Goal: Check status: Check status

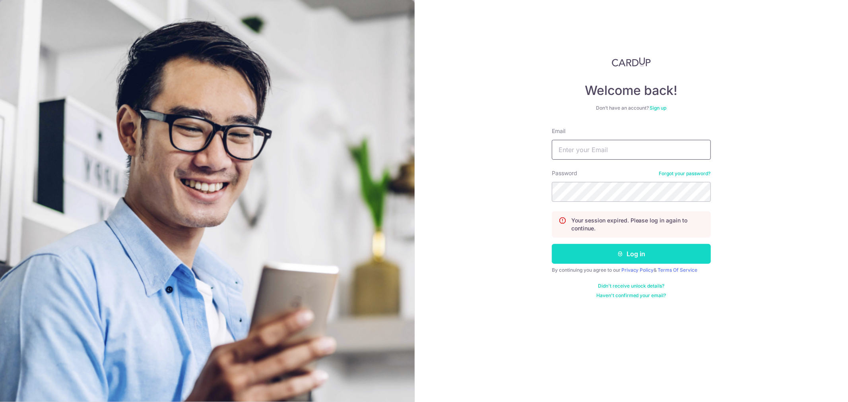
type input "[EMAIL_ADDRESS][DOMAIN_NAME]"
click at [636, 258] on button "Log in" at bounding box center [631, 254] width 159 height 20
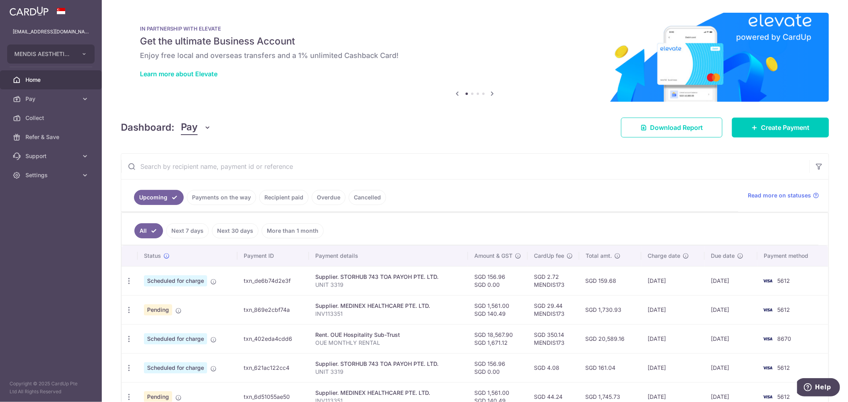
click at [268, 197] on link "Recipient paid" at bounding box center [283, 197] width 49 height 15
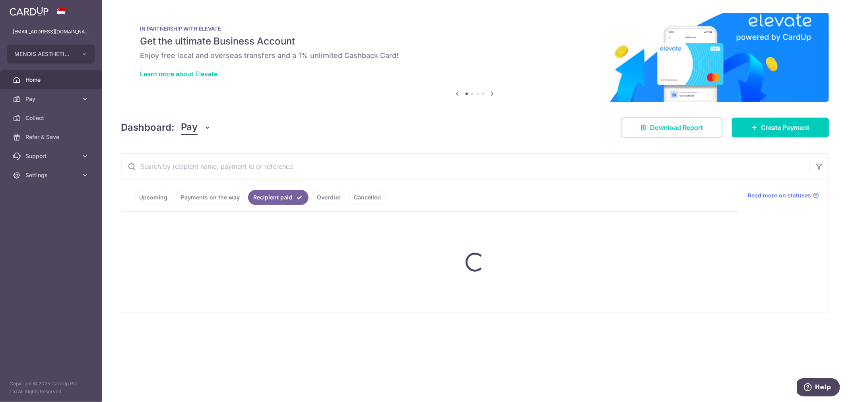
click at [228, 162] on input "text" at bounding box center [465, 166] width 688 height 25
type input "x"
type input "z"
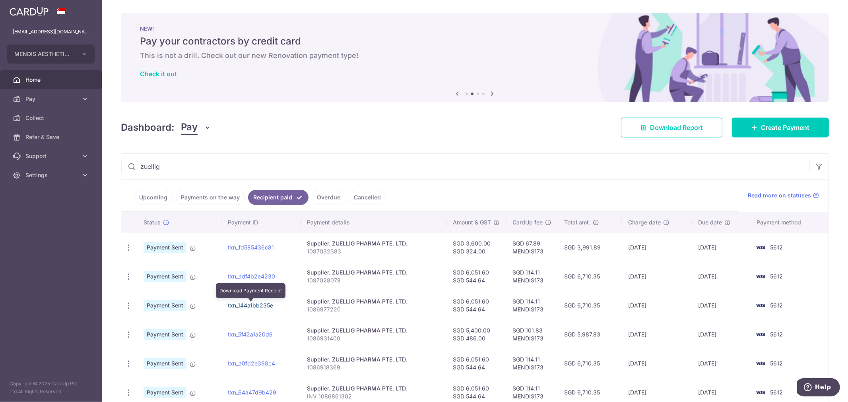
drag, startPoint x: 243, startPoint y: 304, endPoint x: 463, endPoint y: 31, distance: 350.7
click at [243, 304] on link "txn_144a1bb235e" at bounding box center [250, 305] width 45 height 7
click at [562, 148] on div "× Pause Schedule Pause all future payments in this series Pause just this one p…" at bounding box center [475, 201] width 746 height 402
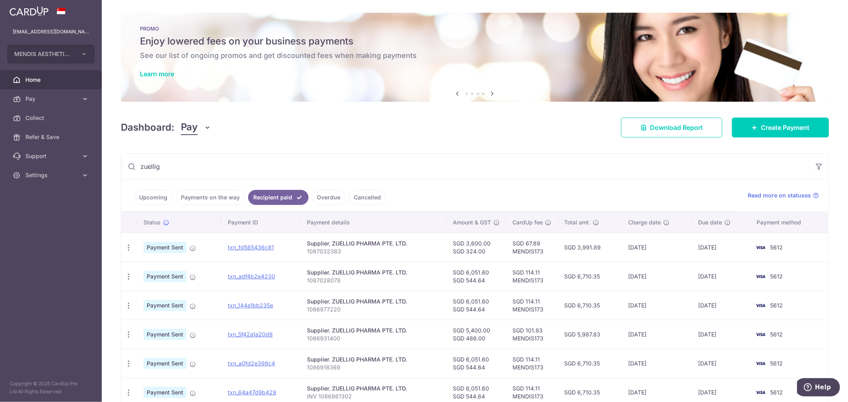
click at [285, 172] on input "zuellig" at bounding box center [465, 166] width 688 height 25
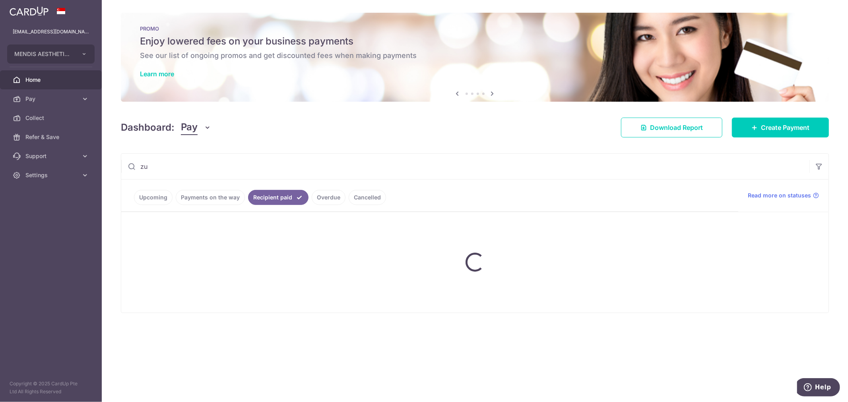
type input "z"
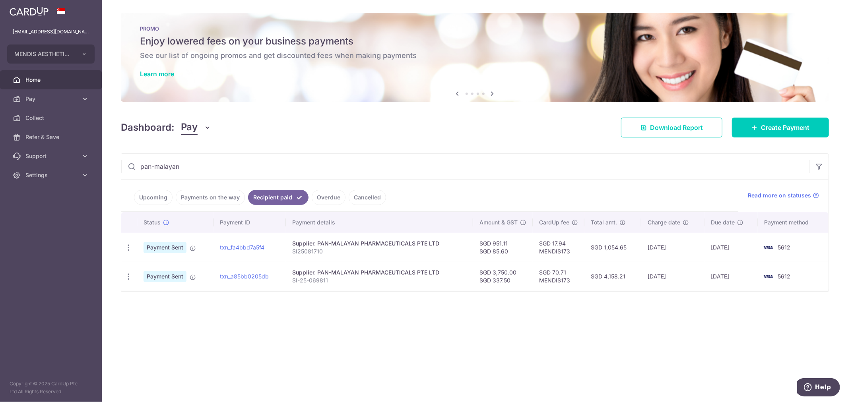
click at [575, 325] on div "× Pause Schedule Pause all future payments in this series Pause just this one p…" at bounding box center [475, 201] width 746 height 402
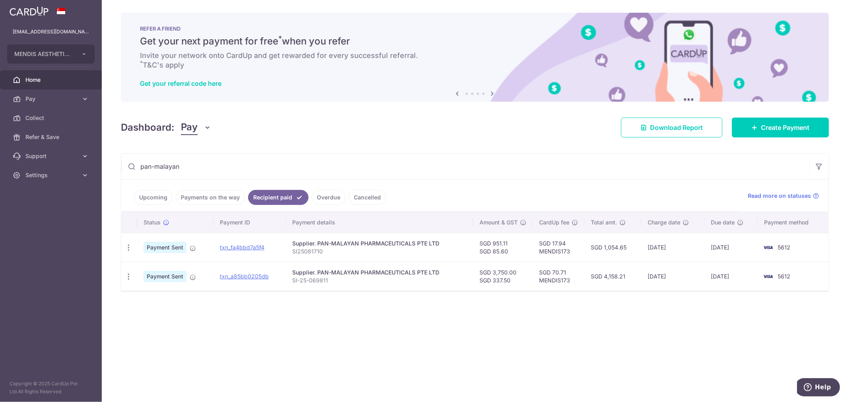
click at [472, 319] on div "× Pause Schedule Pause all future payments in this series Pause just this one p…" at bounding box center [475, 201] width 746 height 402
click at [462, 319] on div "× Pause Schedule Pause all future payments in this series Pause just this one p…" at bounding box center [475, 201] width 746 height 402
click at [212, 197] on link "Payments on the way" at bounding box center [210, 197] width 69 height 15
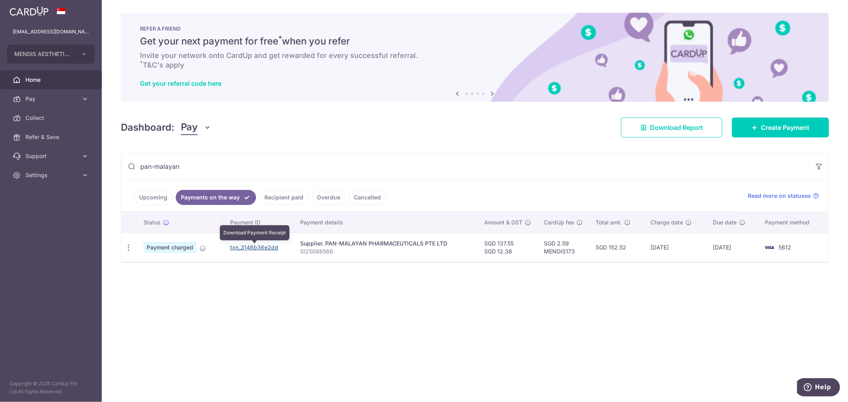
drag, startPoint x: 252, startPoint y: 246, endPoint x: 472, endPoint y: 33, distance: 305.5
click at [252, 246] on link "txn_3146b36e2dd" at bounding box center [254, 247] width 48 height 7
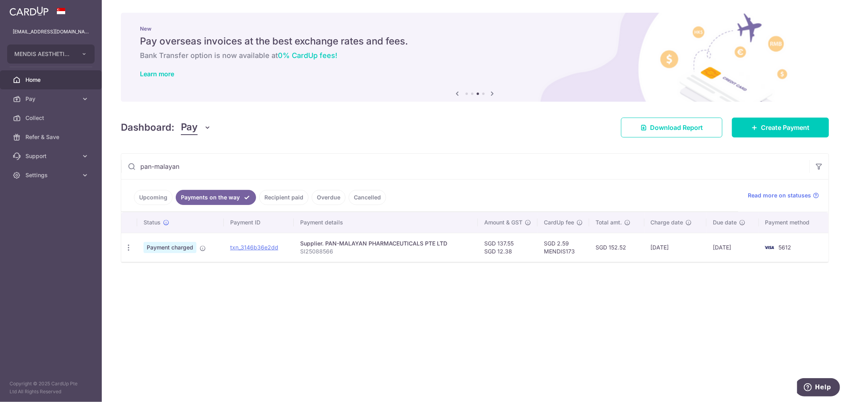
click at [581, 138] on div "× Pause Schedule Pause all future payments in this series Pause just this one p…" at bounding box center [475, 201] width 746 height 402
click at [308, 157] on input "pan-malayan" at bounding box center [465, 166] width 688 height 25
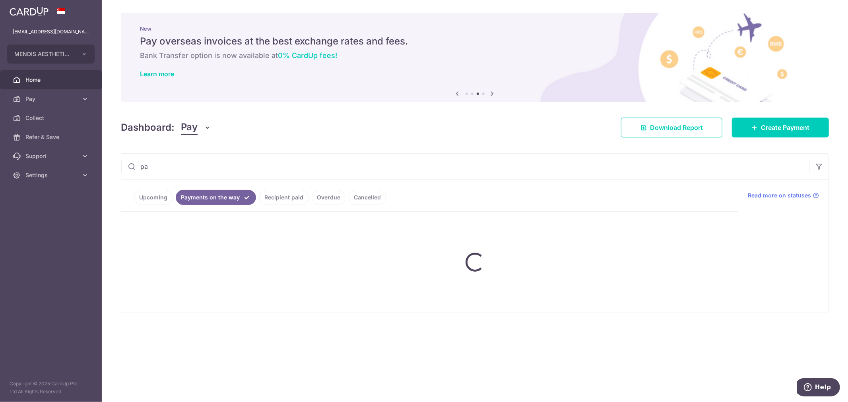
type input "p"
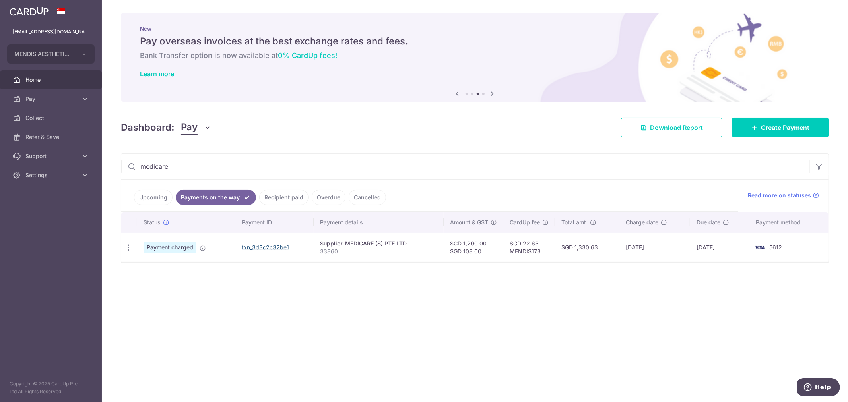
type input "medicare"
click at [271, 244] on link "txn_3d3c2c32be1" at bounding box center [265, 247] width 47 height 7
click at [511, 193] on ul "Upcoming Payments on the way Recipient paid Overdue Cancelled" at bounding box center [429, 196] width 617 height 32
click at [268, 246] on link "txn_3d3c2c32be1" at bounding box center [265, 247] width 47 height 7
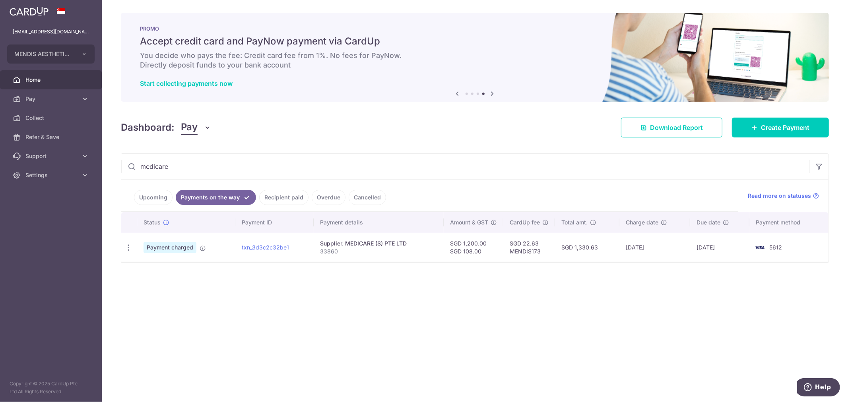
click at [513, 321] on div "× Pause Schedule Pause all future payments in this series Pause just this one p…" at bounding box center [475, 201] width 746 height 402
drag, startPoint x: 492, startPoint y: 334, endPoint x: 480, endPoint y: 331, distance: 12.3
click at [494, 331] on div "× Pause Schedule Pause all future payments in this series Pause just this one p…" at bounding box center [475, 201] width 746 height 402
drag, startPoint x: 259, startPoint y: 246, endPoint x: 503, endPoint y: 31, distance: 325.2
click at [259, 245] on link "txn_3d3c2c32be1" at bounding box center [265, 247] width 47 height 7
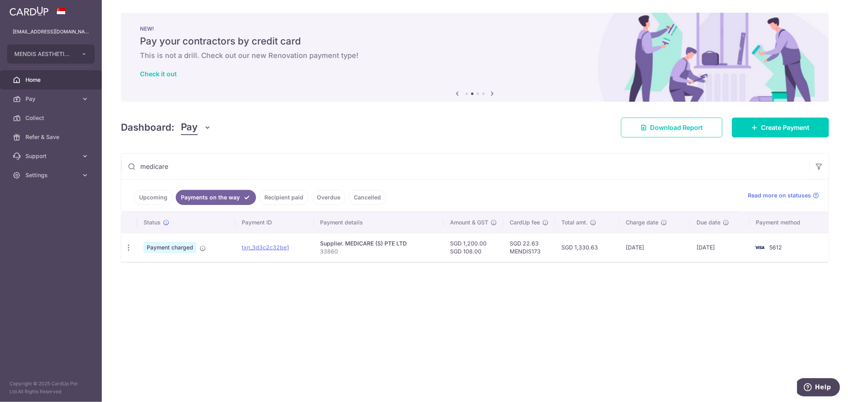
click at [328, 318] on div "× Pause Schedule Pause all future payments in this series Pause just this one p…" at bounding box center [475, 201] width 746 height 402
click at [267, 250] on link "txn_3d3c2c32be1" at bounding box center [265, 247] width 47 height 7
drag, startPoint x: 527, startPoint y: 62, endPoint x: 531, endPoint y: 57, distance: 6.2
click at [529, 59] on div "NEW! Pay your contractors by credit card This is not a drill. Check out our new…" at bounding box center [475, 52] width 708 height 79
drag, startPoint x: 336, startPoint y: 333, endPoint x: 347, endPoint y: 312, distance: 23.3
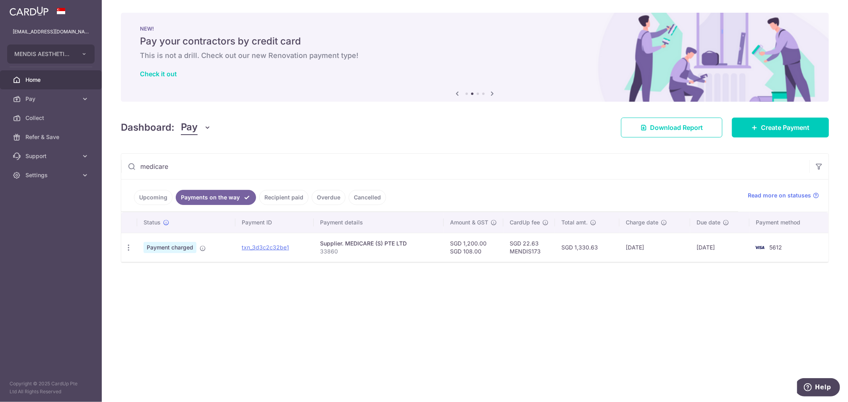
click at [336, 331] on div "× Pause Schedule Pause all future payments in this series Pause just this one p…" at bounding box center [475, 201] width 746 height 402
drag, startPoint x: 349, startPoint y: 335, endPoint x: 344, endPoint y: 330, distance: 7.0
click at [348, 334] on div "× Pause Schedule Pause all future payments in this series Pause just this one p…" at bounding box center [475, 201] width 746 height 402
